Goal: Transaction & Acquisition: Purchase product/service

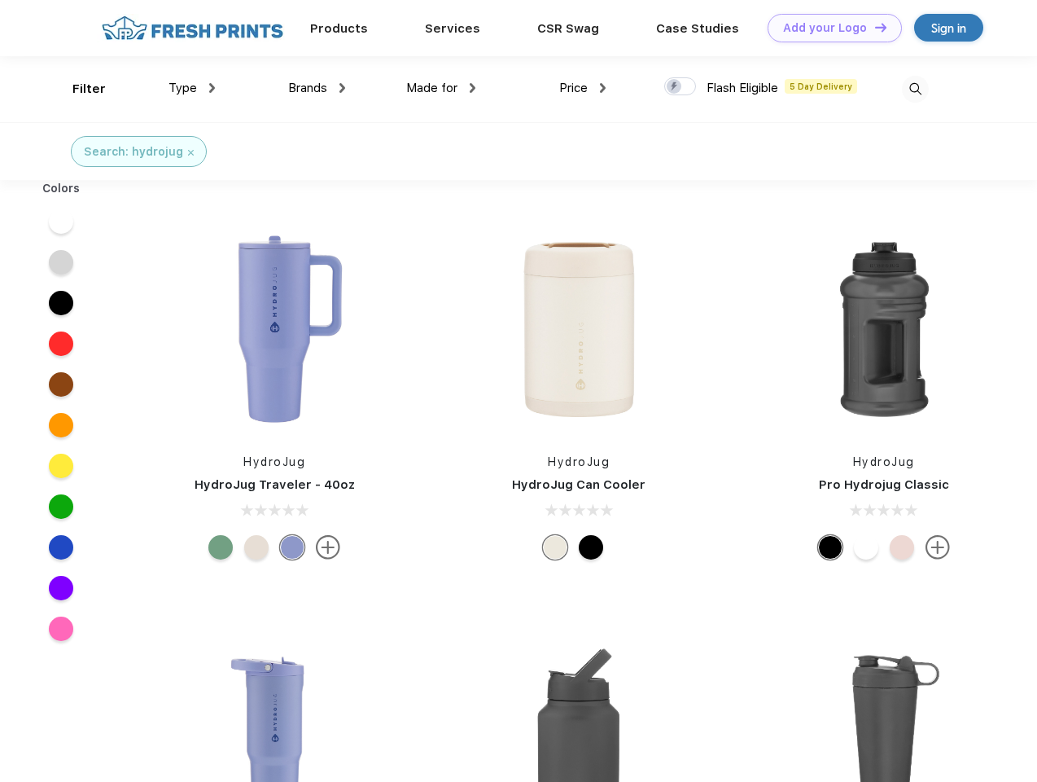
click at [829, 28] on link "Add your Logo Design Tool" at bounding box center [835, 28] width 134 height 29
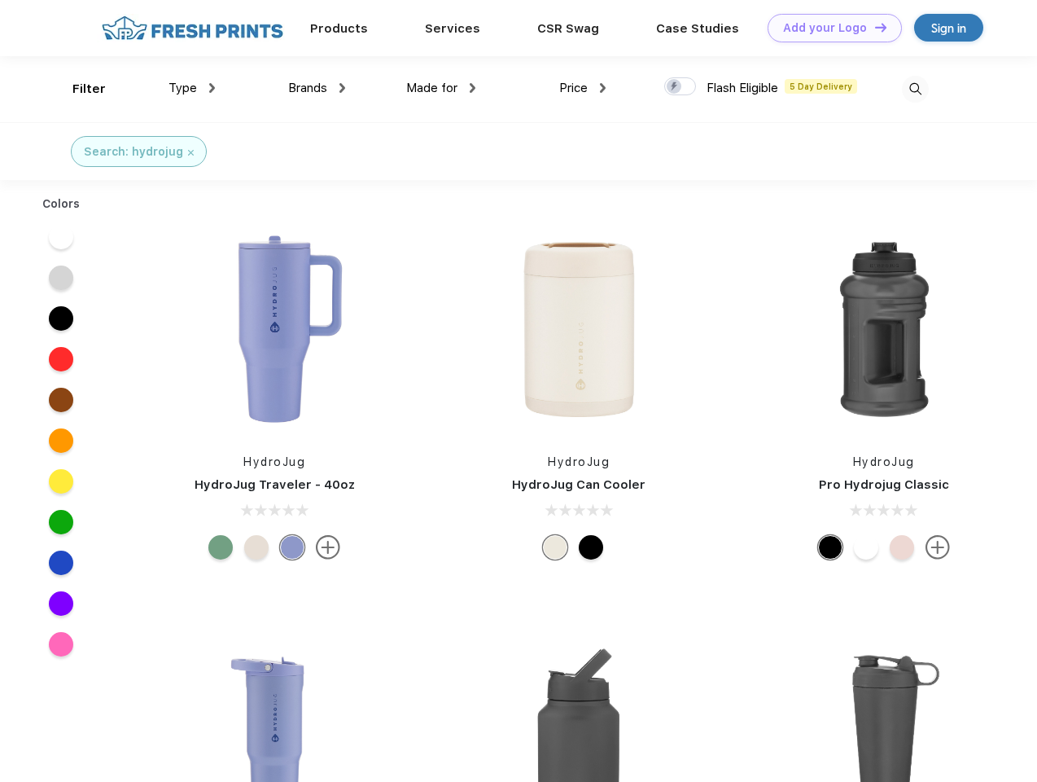
click at [0, 0] on div "Design Tool" at bounding box center [0, 0] width 0 height 0
click at [874, 27] on link "Add your Logo Design Tool" at bounding box center [835, 28] width 134 height 29
click at [78, 89] on div "Filter" at bounding box center [88, 89] width 33 height 19
click at [192, 88] on span "Type" at bounding box center [183, 88] width 29 height 15
click at [317, 88] on span "Brands" at bounding box center [307, 88] width 39 height 15
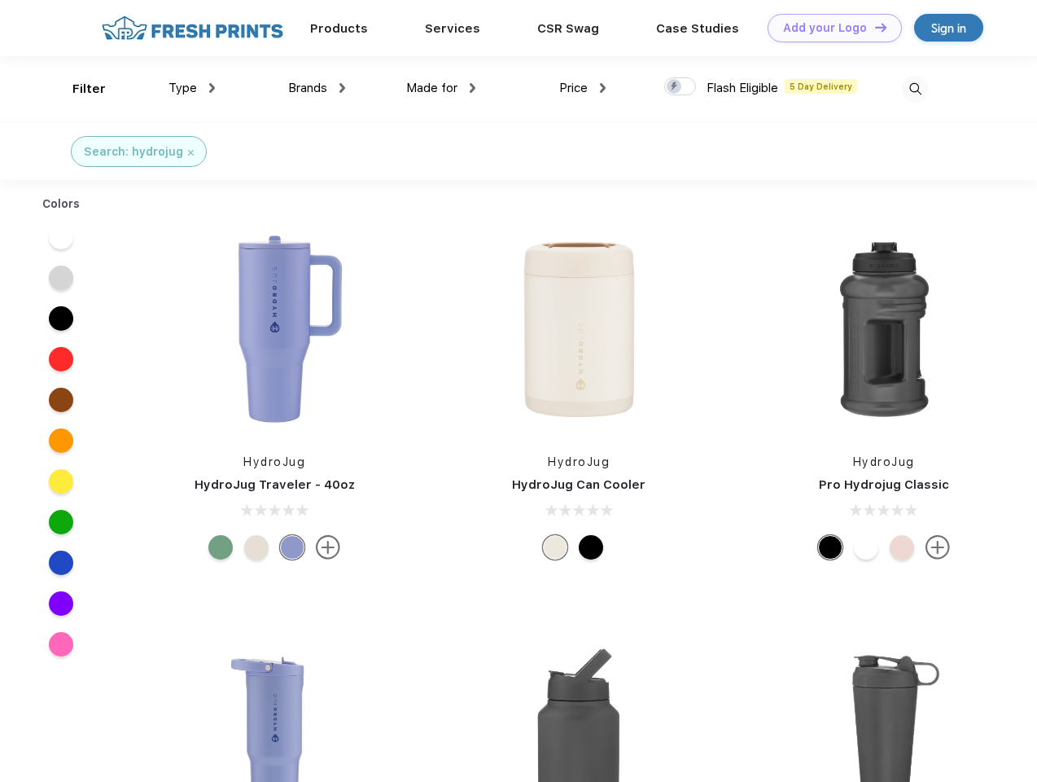
click at [441, 88] on span "Made for" at bounding box center [431, 88] width 51 height 15
click at [583, 88] on span "Price" at bounding box center [573, 88] width 29 height 15
click at [681, 87] on div at bounding box center [680, 86] width 32 height 18
click at [675, 87] on input "checkbox" at bounding box center [669, 82] width 11 height 11
click at [915, 89] on img at bounding box center [915, 89] width 27 height 27
